Goal: Information Seeking & Learning: Learn about a topic

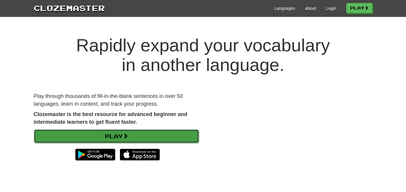
click at [63, 136] on link "Play" at bounding box center [116, 136] width 165 height 14
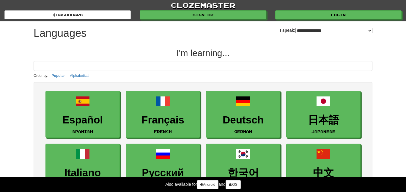
select select "*******"
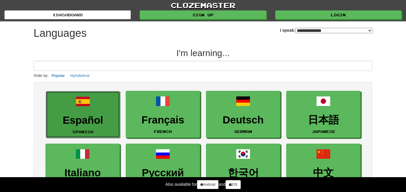
click at [77, 128] on link "Español Spanish" at bounding box center [83, 114] width 74 height 47
